Goal: Transaction & Acquisition: Book appointment/travel/reservation

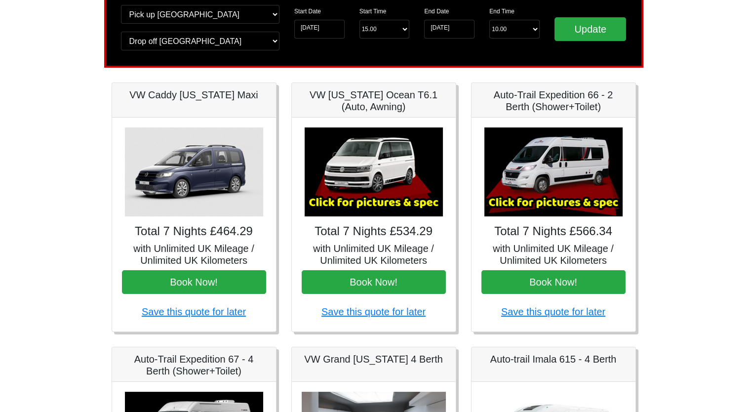
scroll to position [29, 0]
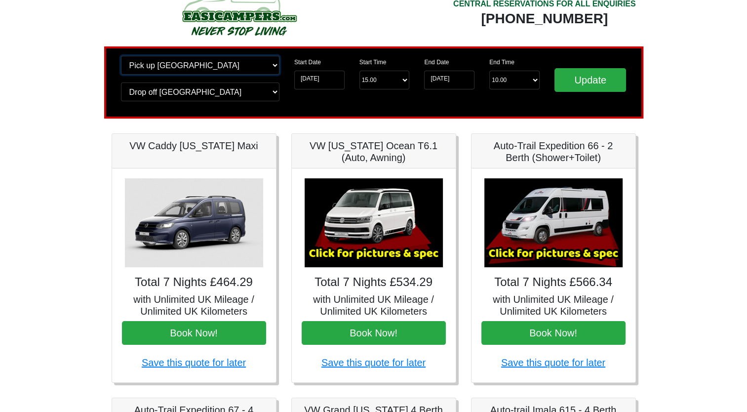
click at [233, 70] on select "Change pick up location? Pick up [GEOGRAPHIC_DATA] [GEOGRAPHIC_DATA] [GEOGRAPHI…" at bounding box center [200, 65] width 158 height 19
click at [233, 68] on select "Change pick up location? Pick up [GEOGRAPHIC_DATA] [GEOGRAPHIC_DATA] [GEOGRAPHI…" at bounding box center [200, 65] width 158 height 19
click at [233, 67] on select "Change pick up location? Pick up [GEOGRAPHIC_DATA] [GEOGRAPHIC_DATA] [GEOGRAPHI…" at bounding box center [200, 65] width 158 height 19
click at [224, 91] on select "Change drop off location? Drop off [GEOGRAPHIC_DATA] [GEOGRAPHIC_DATA] [GEOGRAP…" at bounding box center [200, 91] width 158 height 19
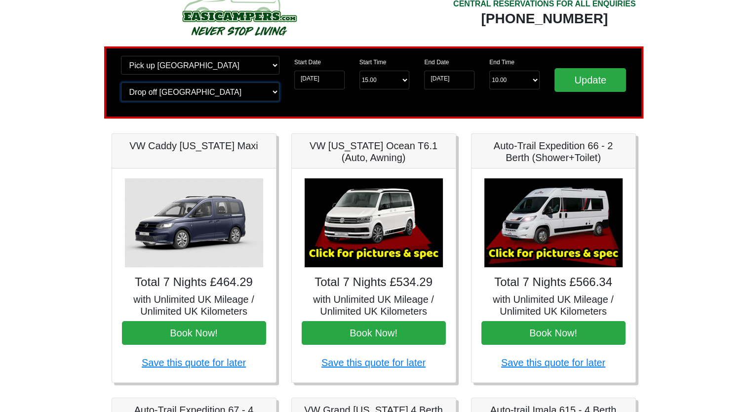
click at [225, 90] on select "Change drop off location? Drop off [GEOGRAPHIC_DATA] [GEOGRAPHIC_DATA] [GEOGRAP…" at bounding box center [200, 91] width 158 height 19
drag, startPoint x: 259, startPoint y: 283, endPoint x: 203, endPoint y: 285, distance: 55.3
click at [203, 285] on h4 "Total 7 Nights £464.29" at bounding box center [194, 282] width 144 height 14
drag, startPoint x: 203, startPoint y: 285, endPoint x: 97, endPoint y: 285, distance: 106.6
